Goal: Information Seeking & Learning: Learn about a topic

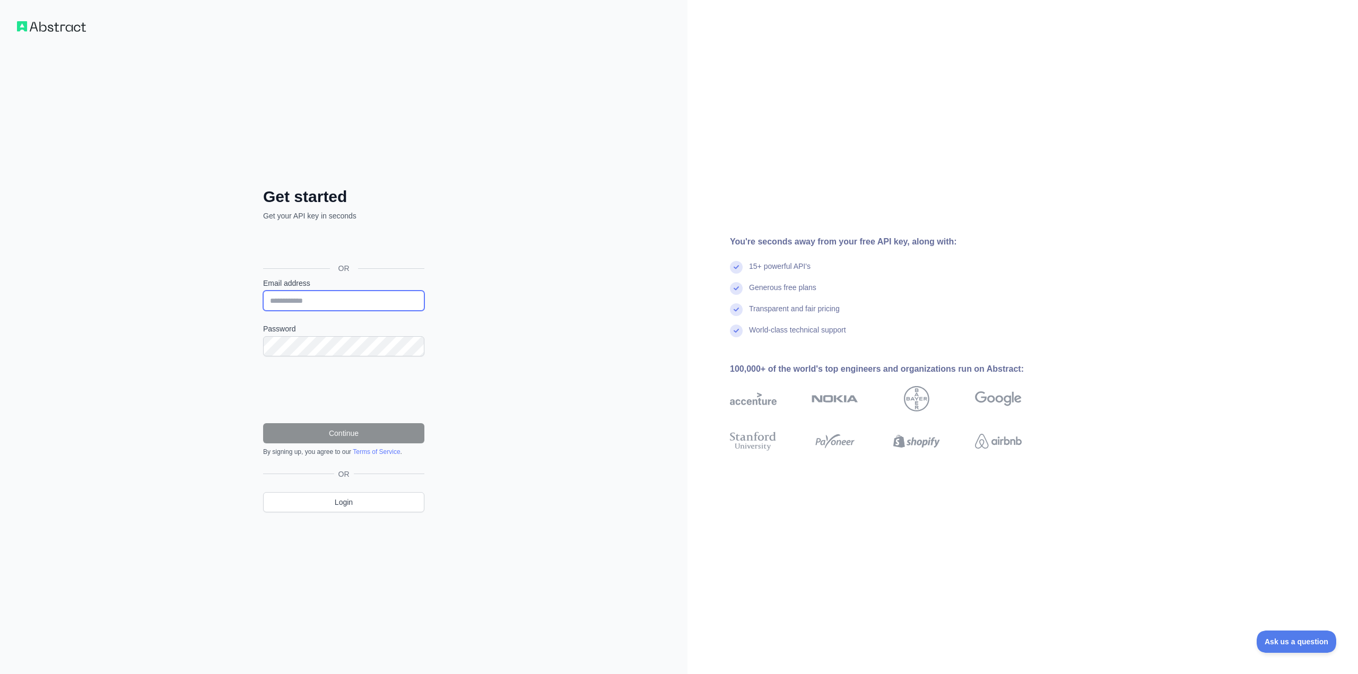
click at [319, 300] on input "Email address" at bounding box center [343, 301] width 161 height 20
click at [150, 284] on div "Get started Get your API key in seconds OR Email address Password Continue By s…" at bounding box center [344, 337] width 688 height 674
click at [323, 301] on input "Email address" at bounding box center [343, 301] width 161 height 20
type input "**********"
click at [172, 342] on div "**********" at bounding box center [344, 337] width 688 height 674
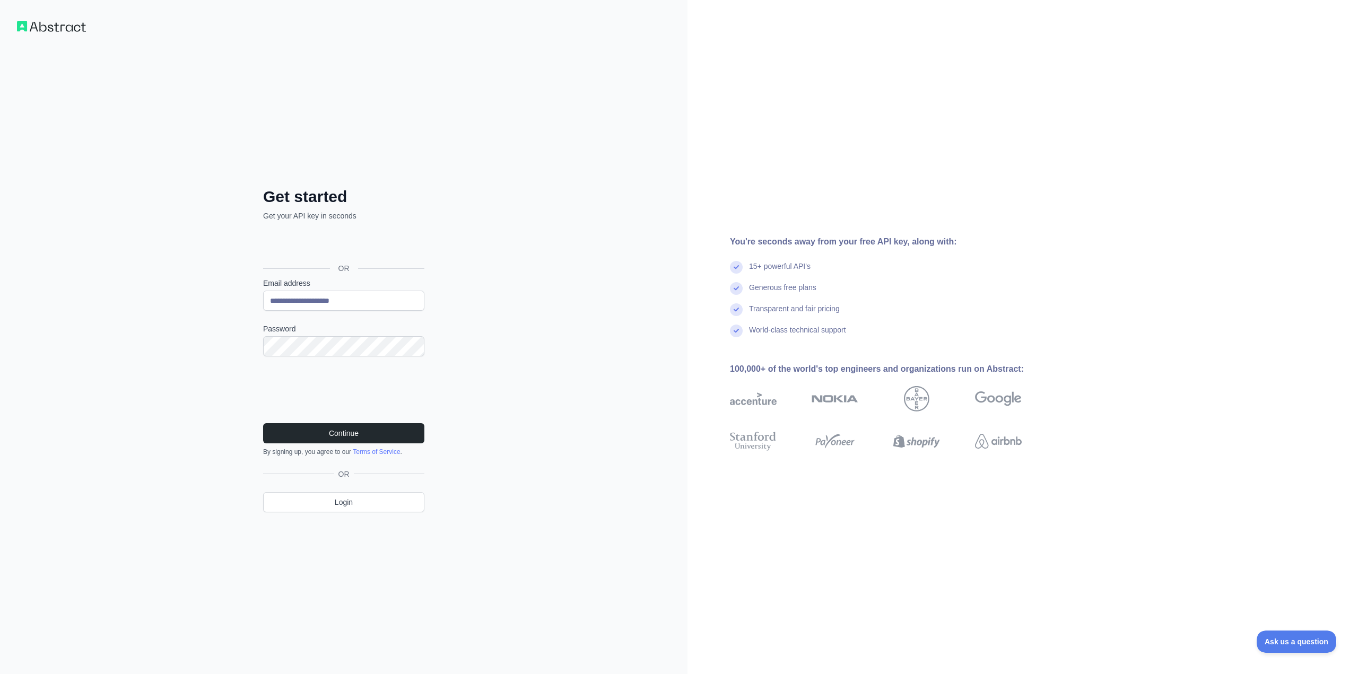
click at [165, 394] on div "**********" at bounding box center [344, 337] width 688 height 674
click at [361, 435] on button "Continue" at bounding box center [343, 433] width 161 height 20
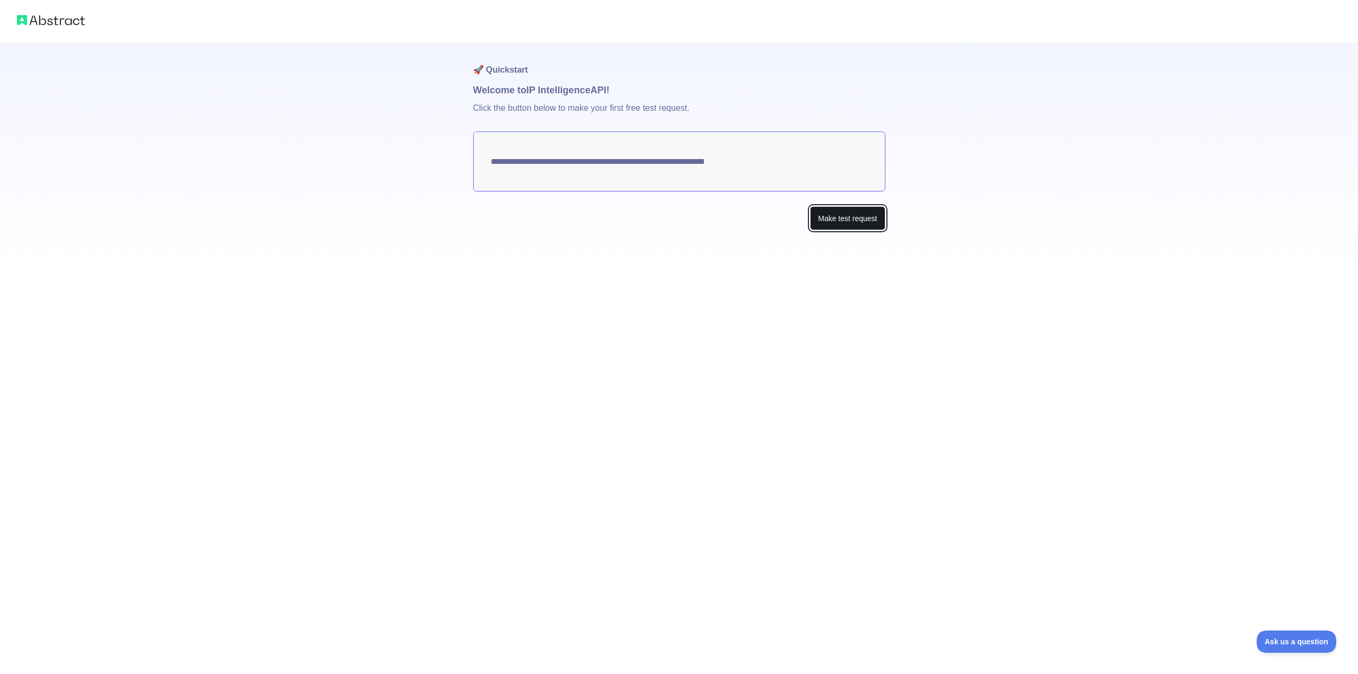
click at [834, 217] on button "Make test request" at bounding box center [847, 218] width 75 height 24
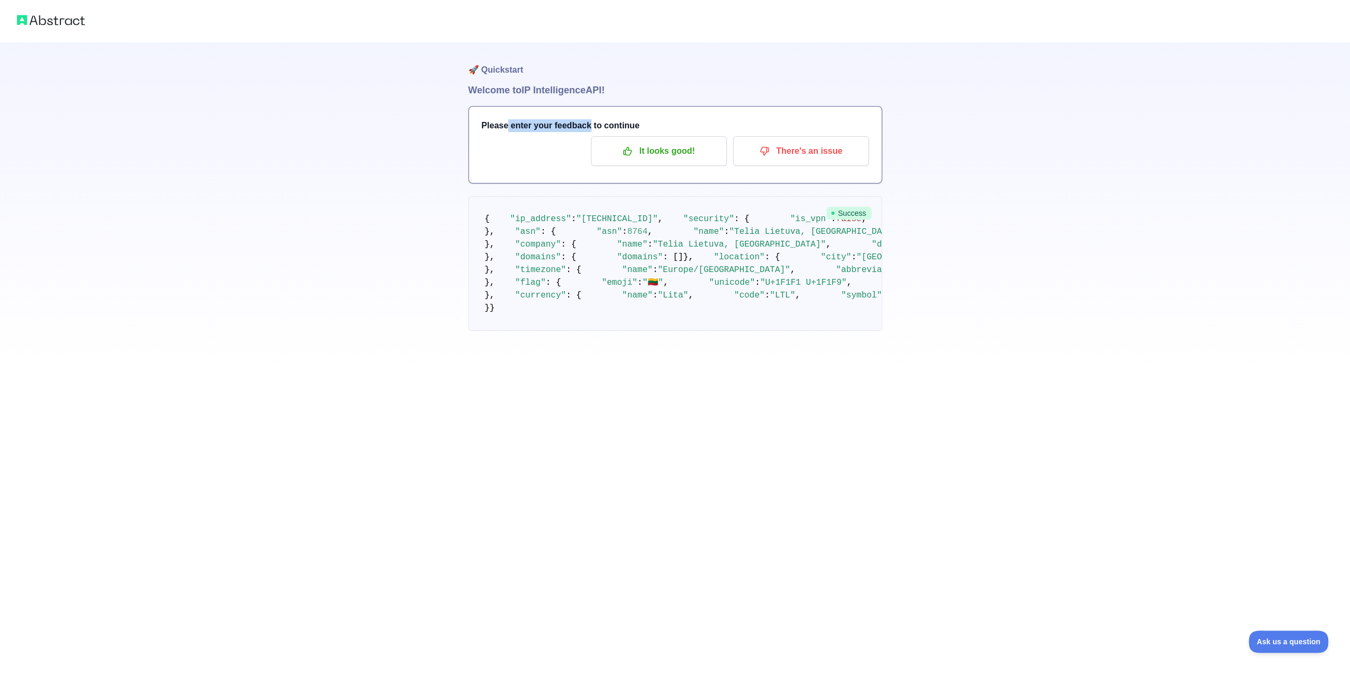
drag, startPoint x: 506, startPoint y: 128, endPoint x: 585, endPoint y: 122, distance: 79.4
click at [585, 122] on h3 "Please enter your feedback to continue" at bounding box center [675, 125] width 387 height 13
drag, startPoint x: 476, startPoint y: 92, endPoint x: 531, endPoint y: 86, distance: 54.5
click at [531, 86] on h1 "Welcome to IP Intelligence API!" at bounding box center [676, 90] width 414 height 15
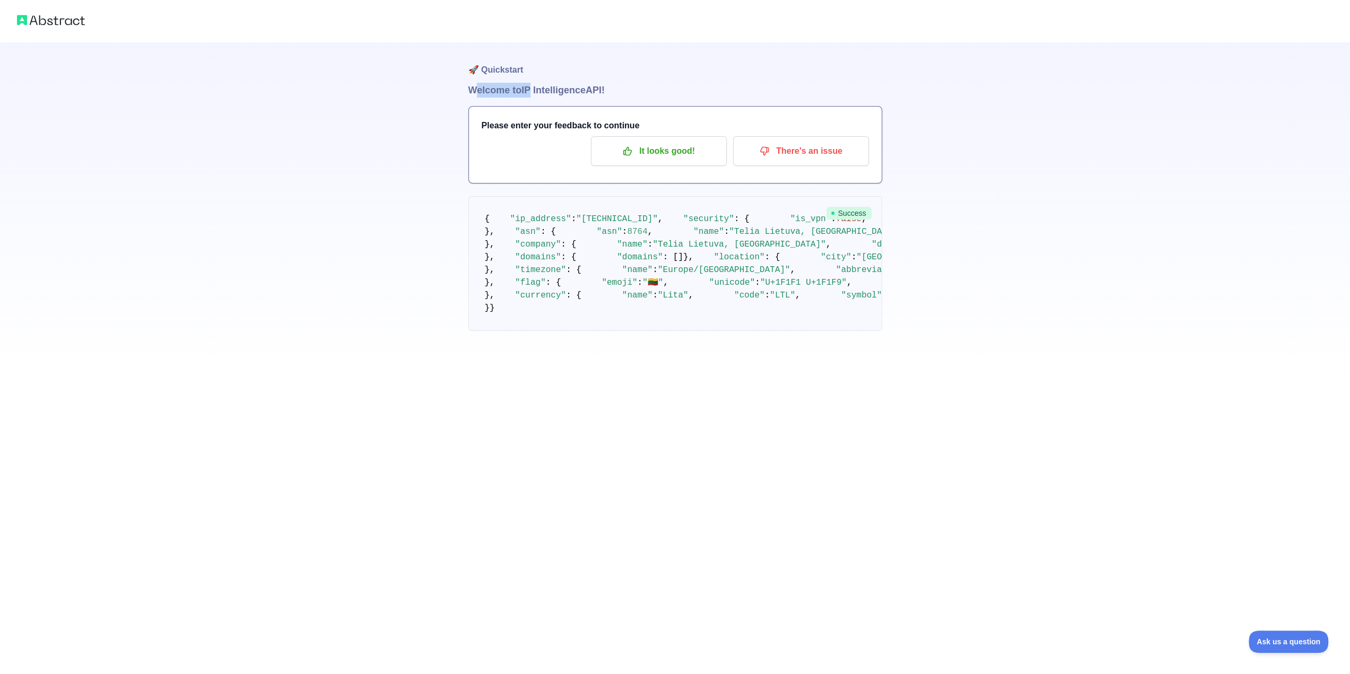
click at [531, 86] on h1 "Welcome to IP Intelligence API!" at bounding box center [676, 90] width 414 height 15
click at [685, 126] on h3 "Please enter your feedback to continue" at bounding box center [675, 125] width 387 height 13
click at [688, 149] on p "It looks good!" at bounding box center [659, 151] width 120 height 18
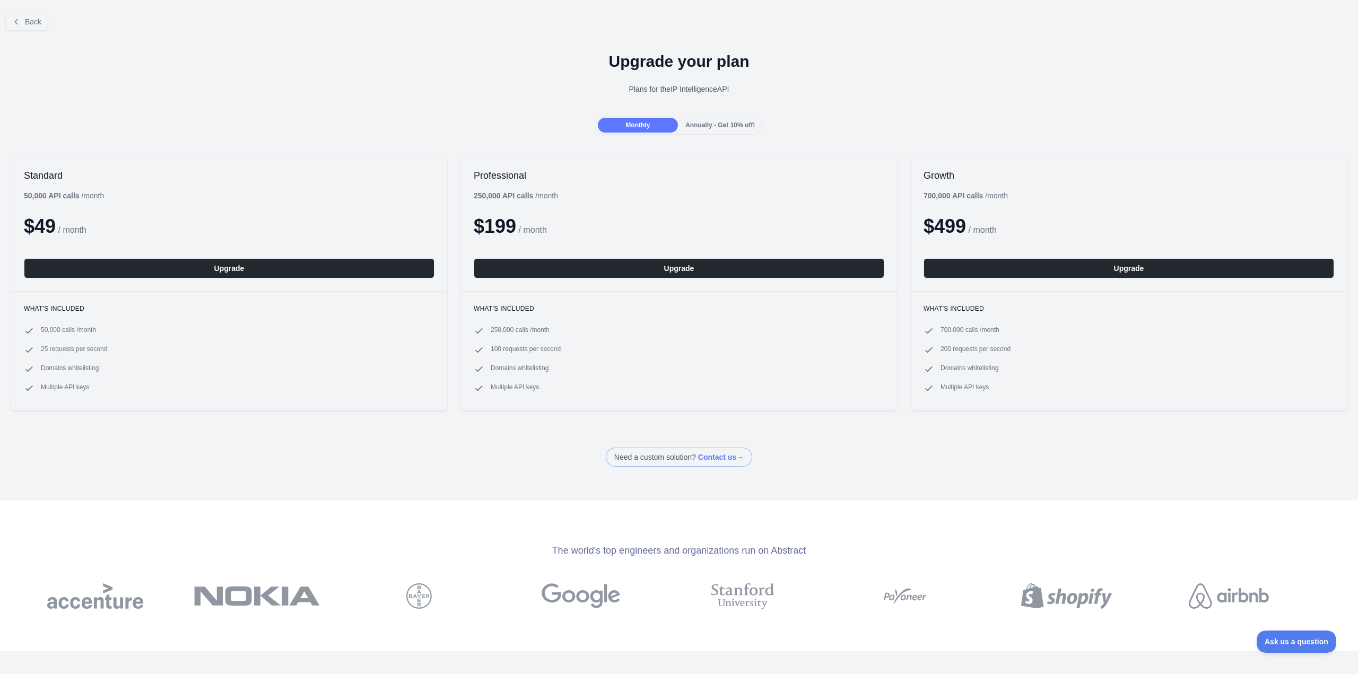
click at [648, 80] on div "Upgrade your plan Plans for the IP Intelligence API" at bounding box center [679, 77] width 1358 height 76
click at [37, 11] on div "Back" at bounding box center [679, 21] width 1358 height 35
click at [39, 20] on span "Back" at bounding box center [33, 22] width 16 height 8
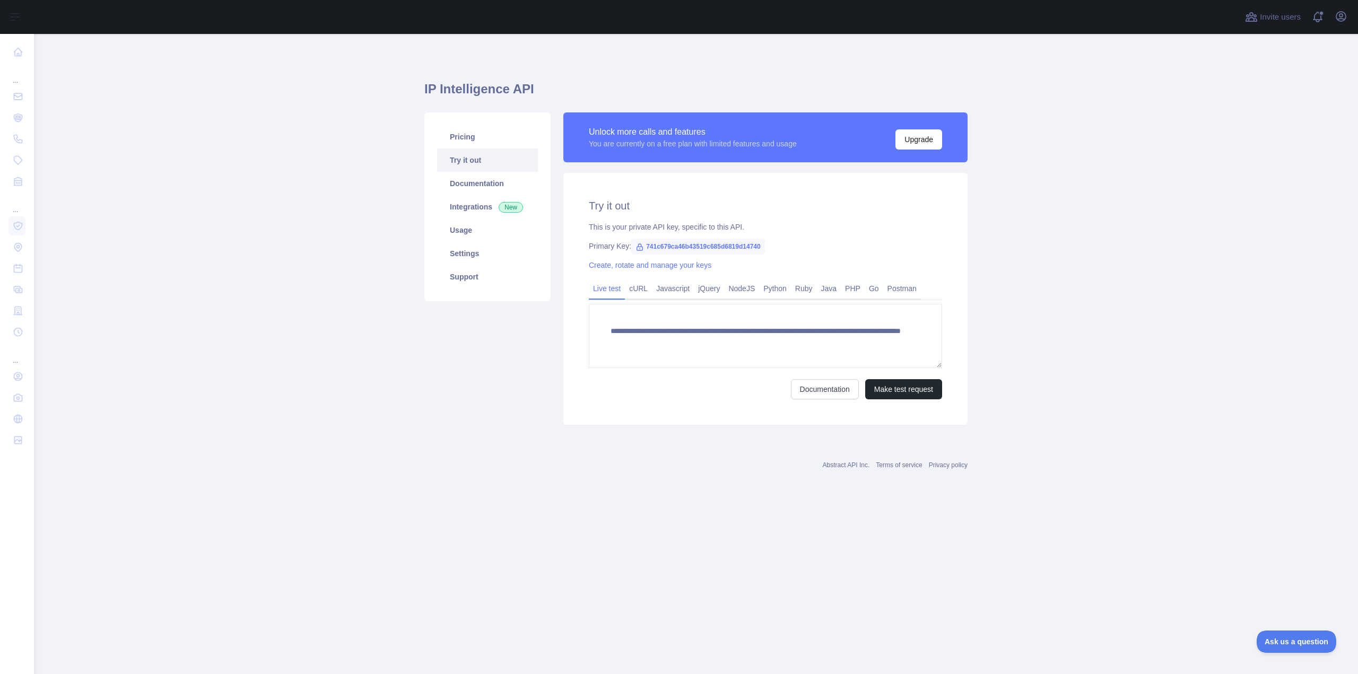
click at [659, 227] on div "This is your private API key, specific to this API." at bounding box center [765, 227] width 353 height 11
click at [734, 249] on span "741c679ca46b43519c685d6819d14740" at bounding box center [698, 247] width 134 height 16
copy span "741c679ca46b43519c685d6819d14740"
click at [727, 404] on div "**********" at bounding box center [765, 299] width 404 height 252
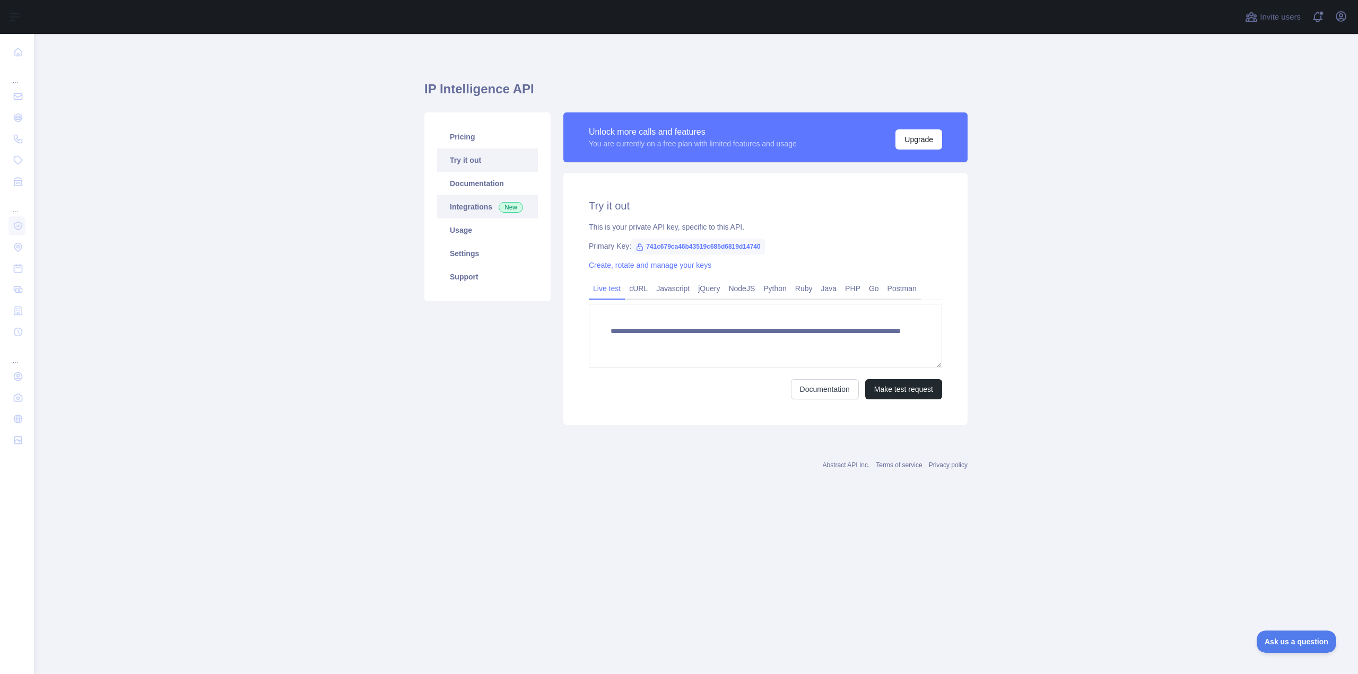
click at [499, 218] on link "Integrations New" at bounding box center [487, 206] width 101 height 23
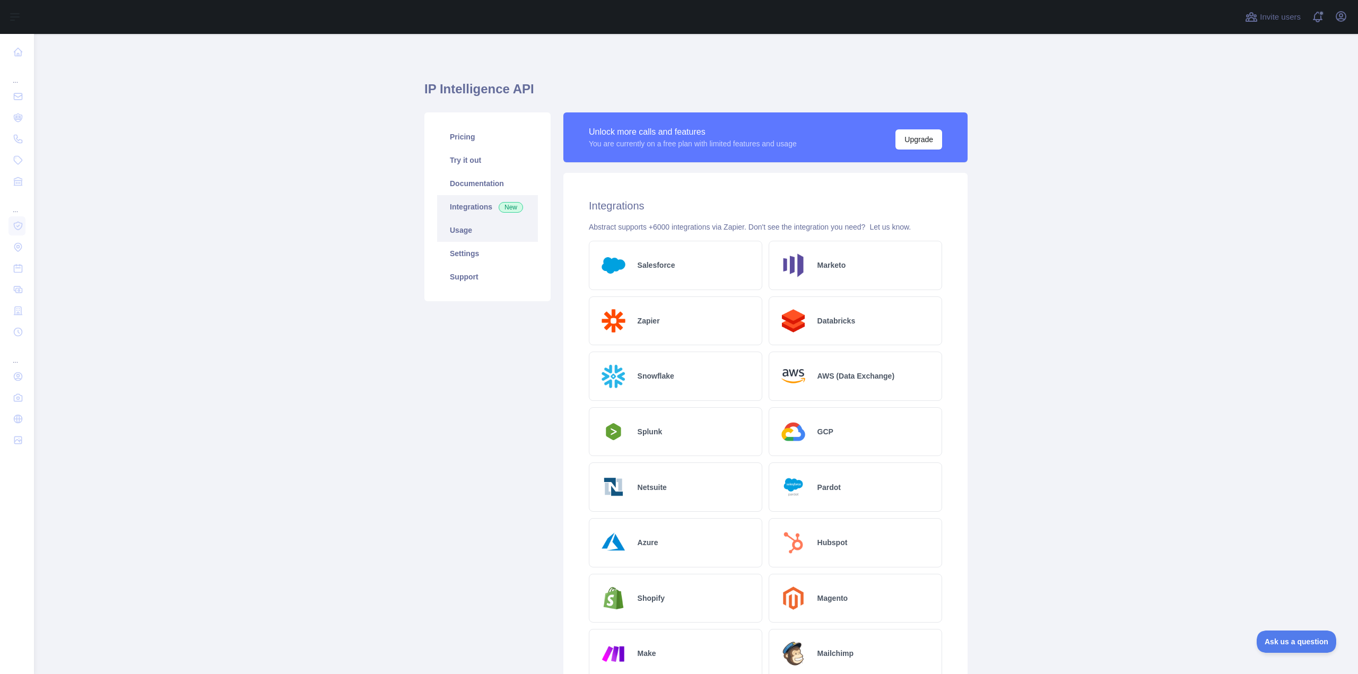
click at [479, 237] on link "Usage" at bounding box center [487, 230] width 101 height 23
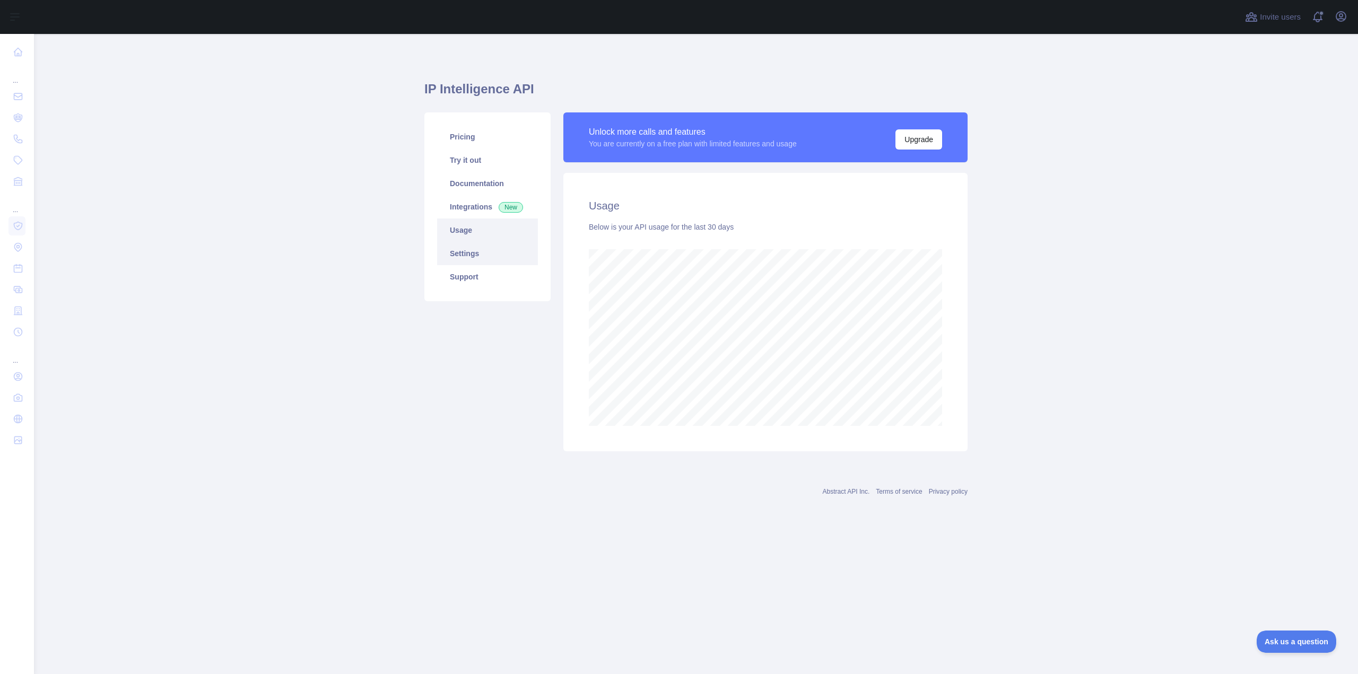
scroll to position [640, 1324]
click at [514, 239] on link "Usage" at bounding box center [487, 230] width 101 height 23
click at [510, 246] on link "Settings" at bounding box center [487, 253] width 101 height 23
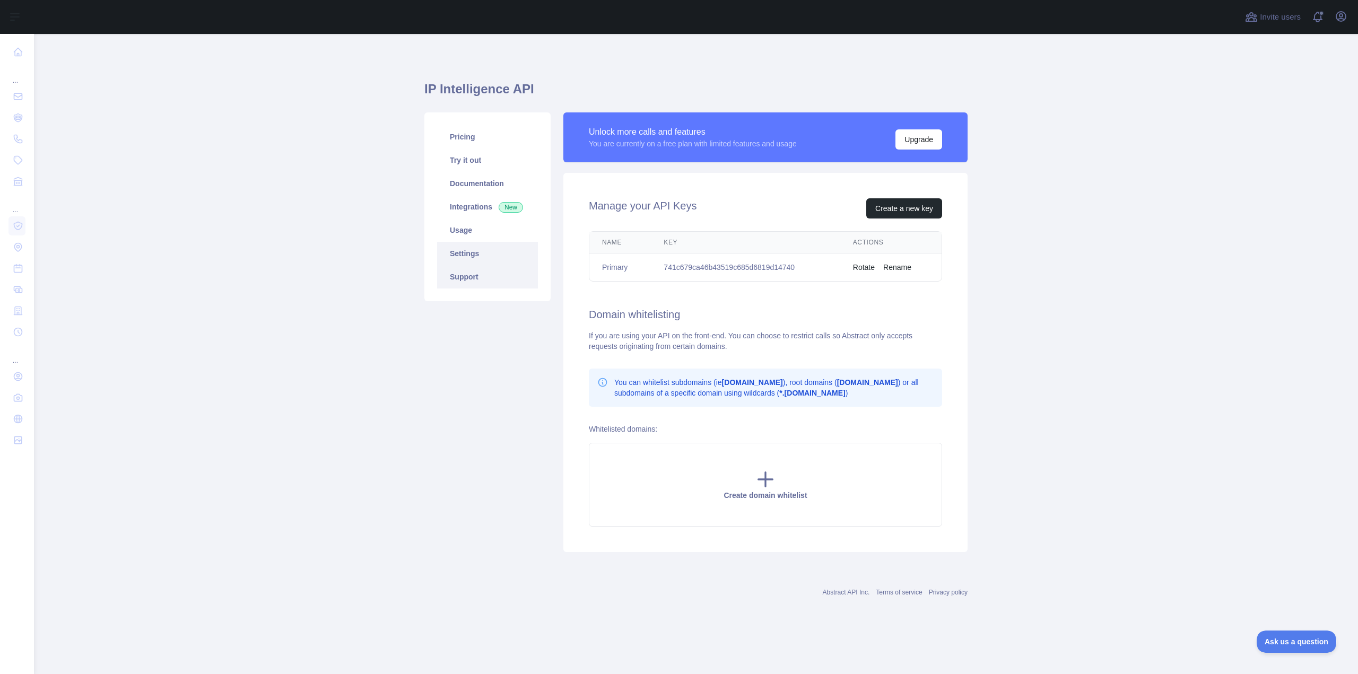
click at [502, 270] on link "Support" at bounding box center [487, 276] width 101 height 23
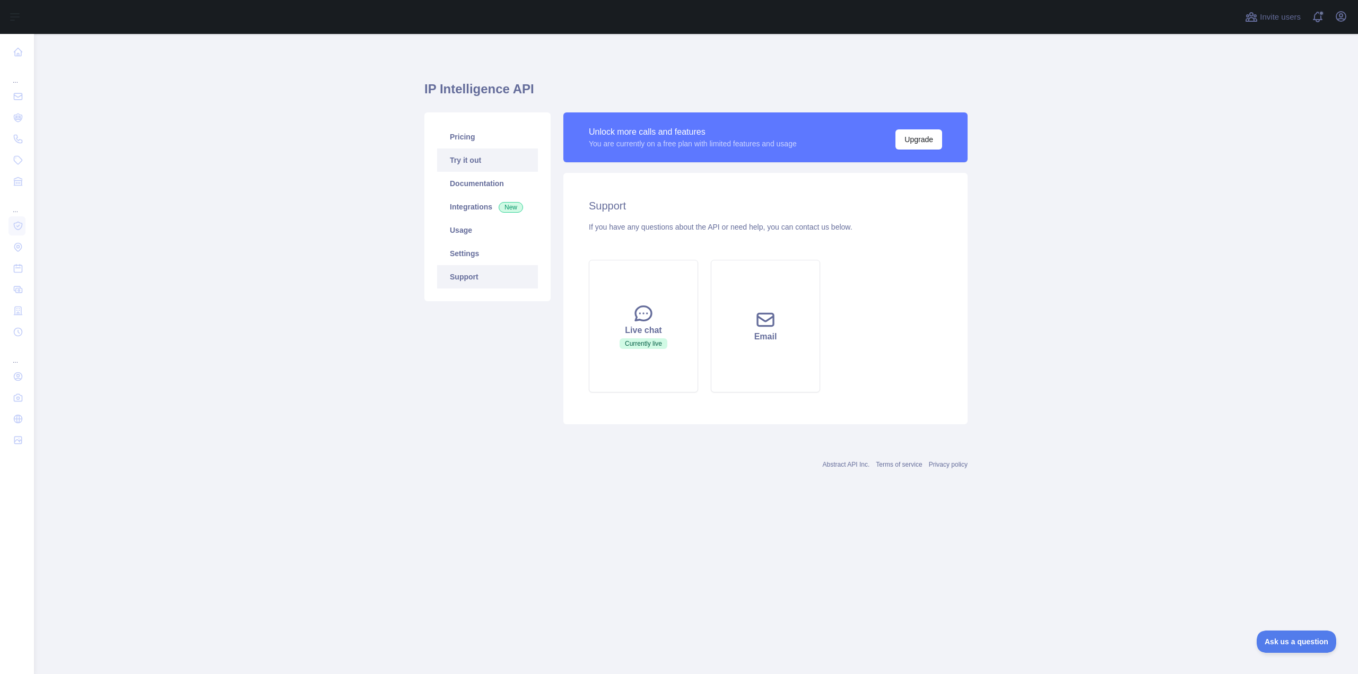
click at [479, 157] on link "Try it out" at bounding box center [487, 160] width 101 height 23
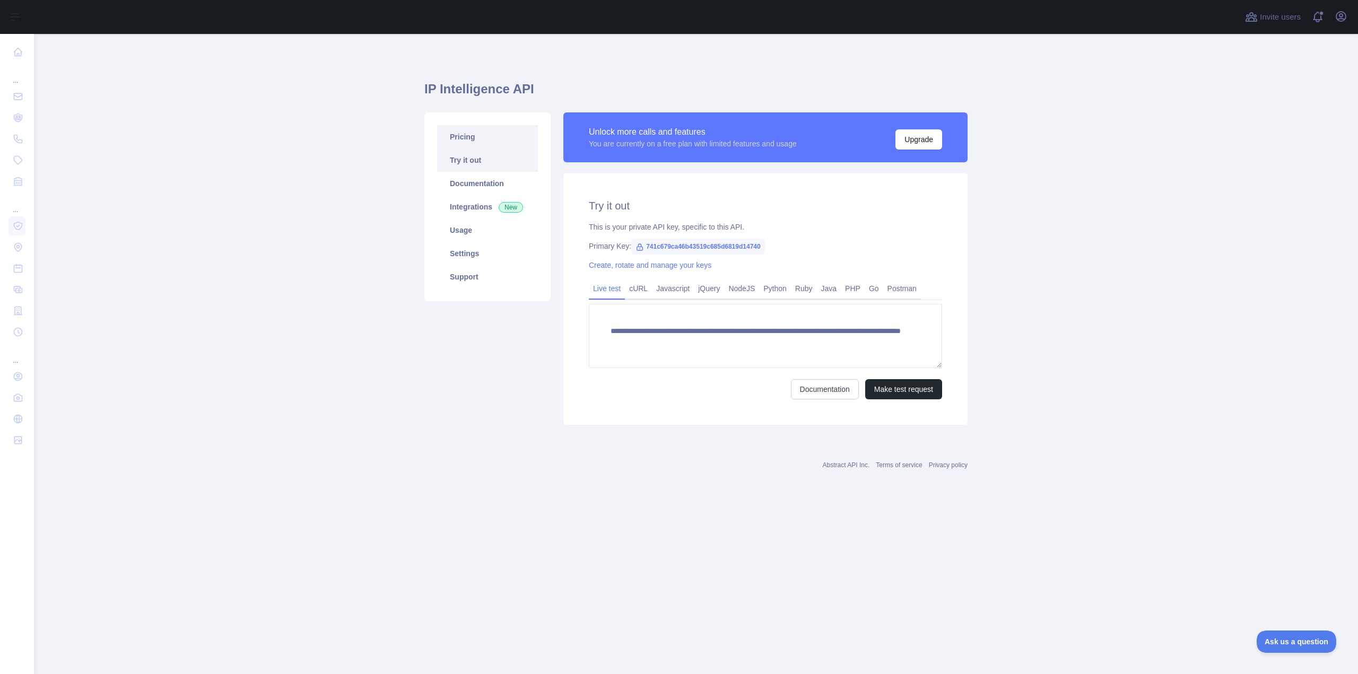
click at [482, 144] on link "Pricing" at bounding box center [487, 136] width 101 height 23
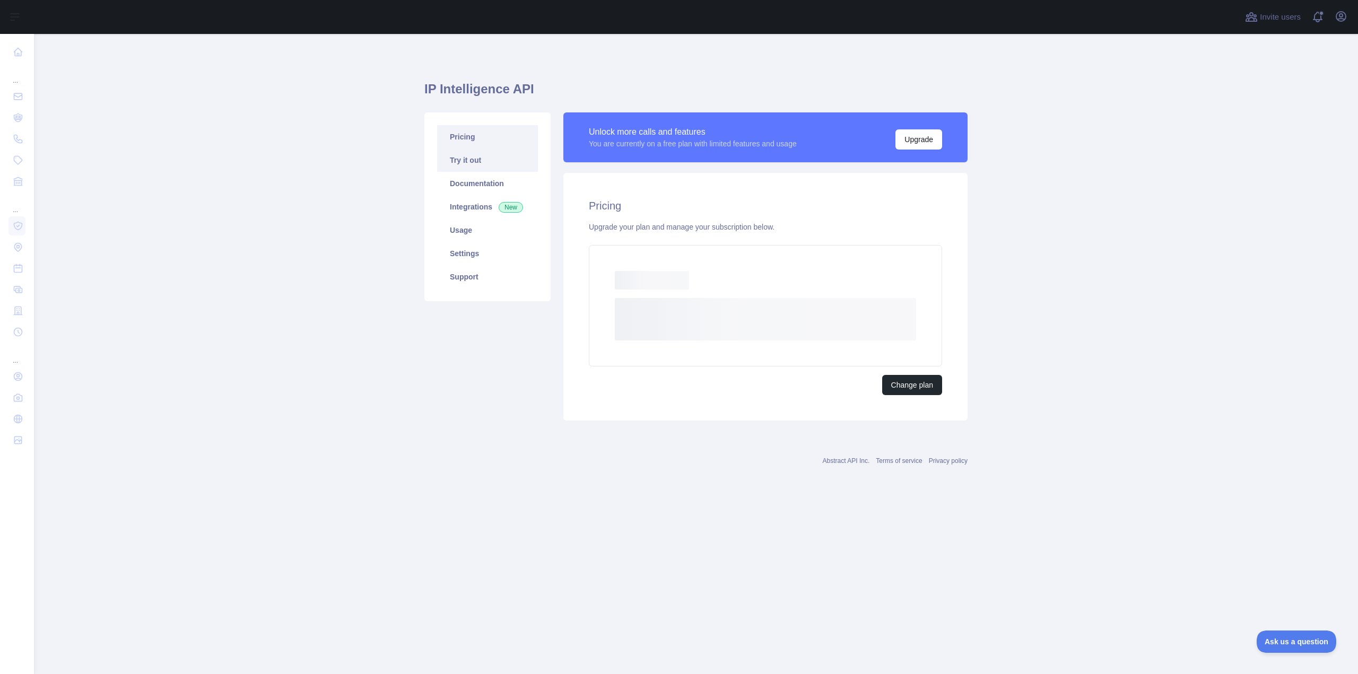
click at [480, 162] on link "Try it out" at bounding box center [487, 160] width 101 height 23
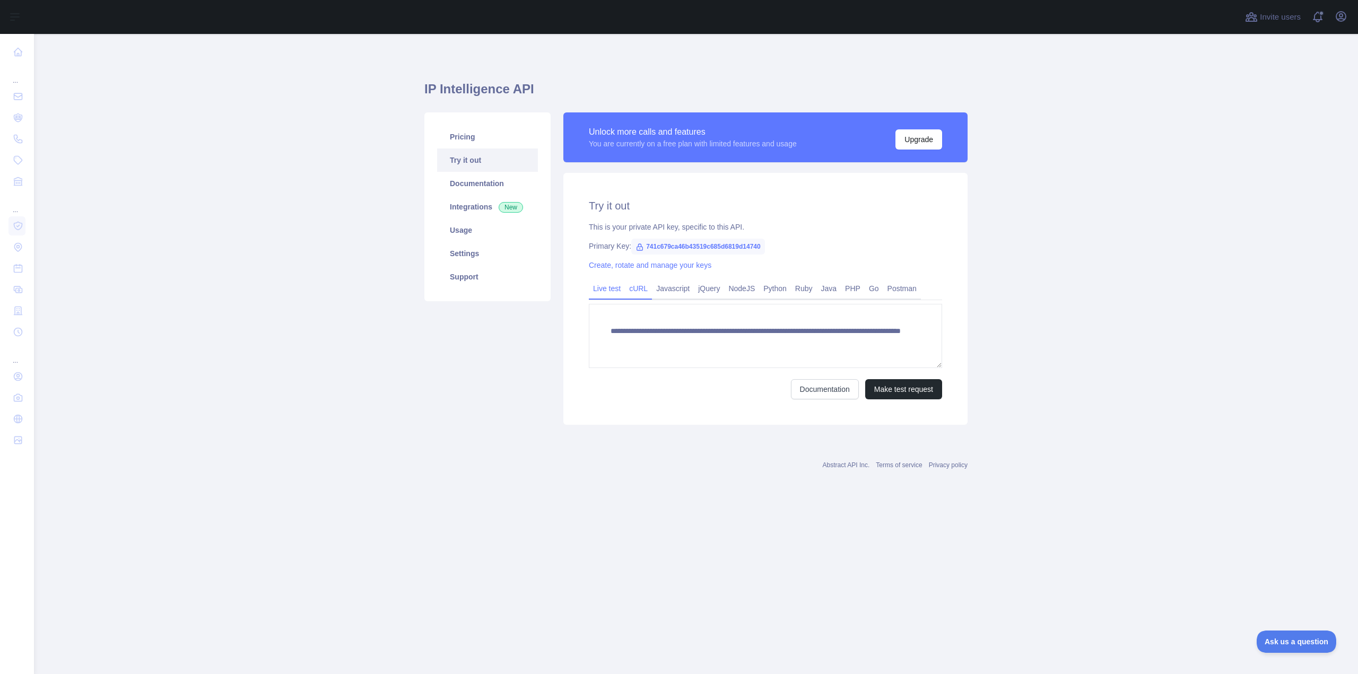
click at [626, 284] on link "cURL" at bounding box center [638, 288] width 27 height 17
click at [602, 284] on link "Live test" at bounding box center [607, 288] width 36 height 17
